Goal: Information Seeking & Learning: Check status

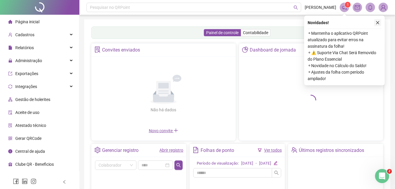
click at [379, 23] on icon "close" at bounding box center [378, 23] width 4 height 4
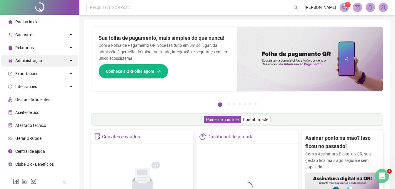
click at [41, 59] on span "Administração" at bounding box center [28, 60] width 27 height 5
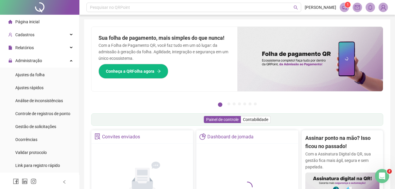
click at [33, 17] on div "Página inicial" at bounding box center [23, 22] width 31 height 12
click at [30, 21] on span "Página inicial" at bounding box center [27, 21] width 24 height 5
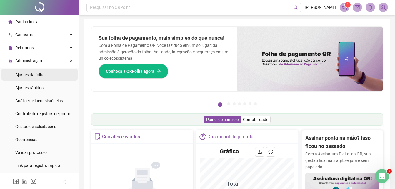
drag, startPoint x: 32, startPoint y: 74, endPoint x: 39, endPoint y: 73, distance: 7.1
click at [32, 74] on span "Ajustes da folha" at bounding box center [29, 74] width 29 height 5
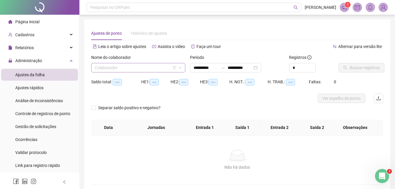
click at [138, 67] on input "search" at bounding box center [136, 67] width 82 height 9
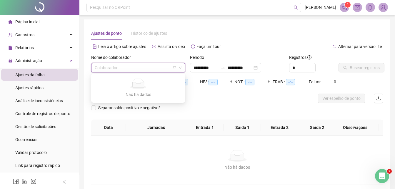
type input "**********"
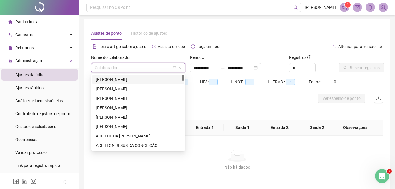
click at [141, 67] on input "search" at bounding box center [136, 67] width 82 height 9
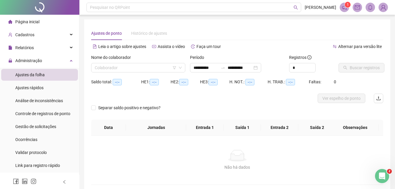
click at [270, 51] on div "Alternar para versão lite" at bounding box center [310, 49] width 146 height 9
click at [30, 47] on span "Relatórios" at bounding box center [24, 47] width 19 height 5
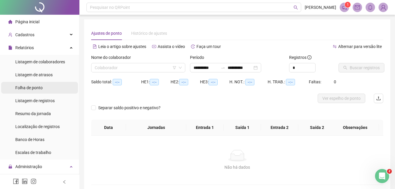
click at [42, 86] on span "Folha de ponto" at bounding box center [28, 87] width 27 height 5
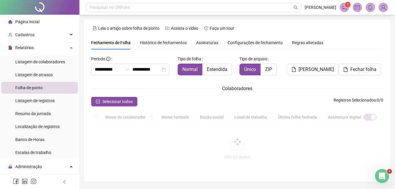
click at [205, 42] on span "Assinaturas" at bounding box center [207, 43] width 22 height 4
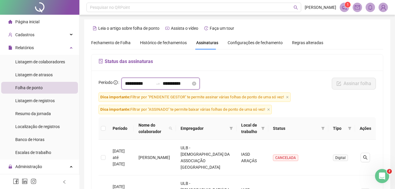
click at [150, 83] on input "**********" at bounding box center [139, 83] width 28 height 7
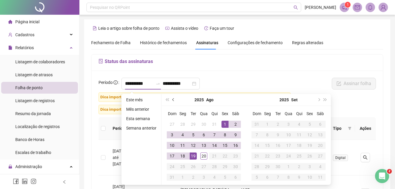
click at [171, 99] on button "prev-year" at bounding box center [173, 100] width 6 height 12
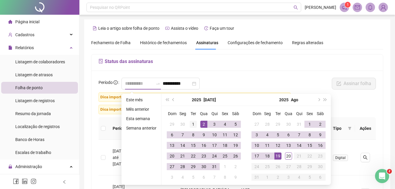
type input "**********"
click at [193, 123] on div "1" at bounding box center [193, 124] width 7 height 7
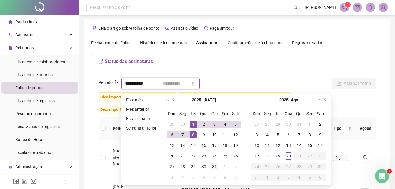
type input "**********"
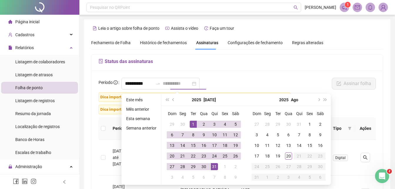
click at [212, 165] on div "31" at bounding box center [214, 166] width 7 height 7
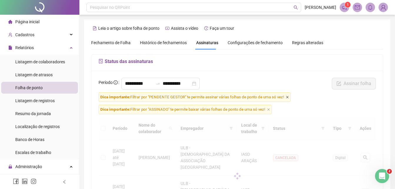
click at [287, 97] on icon "close" at bounding box center [287, 97] width 3 height 3
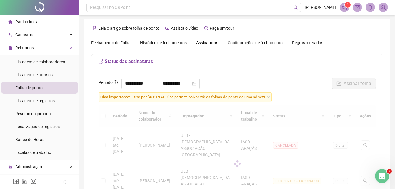
click at [270, 97] on icon "close" at bounding box center [268, 97] width 3 height 3
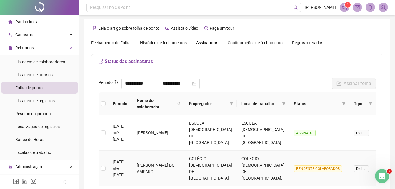
scroll to position [29, 0]
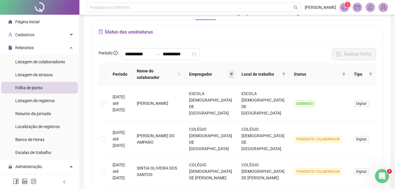
click at [230, 74] on icon "filter" at bounding box center [232, 74] width 4 height 4
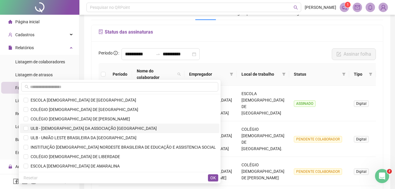
click at [108, 126] on span "ULB - [DEMOGRAPHIC_DATA] DA ASSOCIAÇÃO [GEOGRAPHIC_DATA]" at bounding box center [92, 128] width 129 height 5
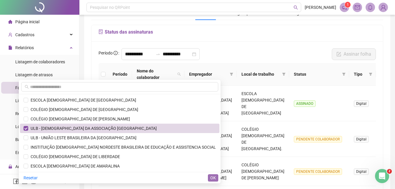
click at [209, 179] on button "OK" at bounding box center [213, 177] width 10 height 7
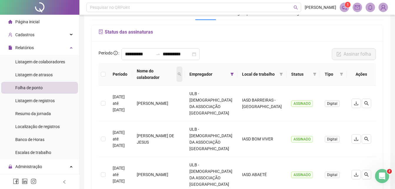
click at [182, 74] on span at bounding box center [180, 73] width 6 height 15
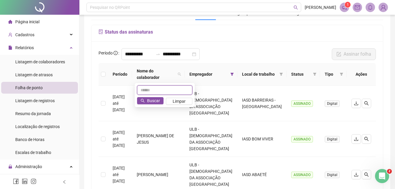
click at [169, 91] on input "text" at bounding box center [164, 89] width 55 height 9
type input "******"
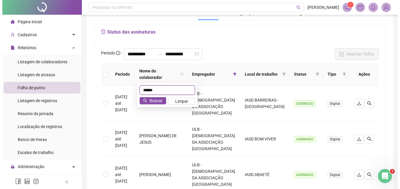
scroll to position [14, 0]
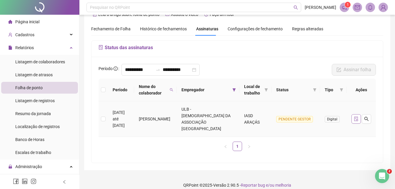
click at [355, 117] on icon "file-done" at bounding box center [356, 119] width 5 height 5
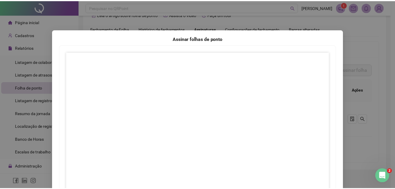
scroll to position [85, 0]
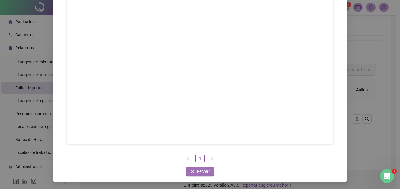
click at [203, 170] on span "Fechar" at bounding box center [203, 171] width 13 height 6
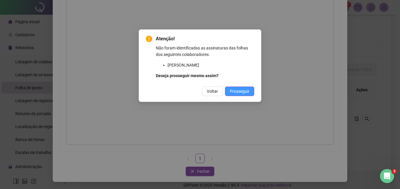
click at [242, 91] on span "Prosseguir" at bounding box center [239, 91] width 20 height 6
